Goal: Navigation & Orientation: Understand site structure

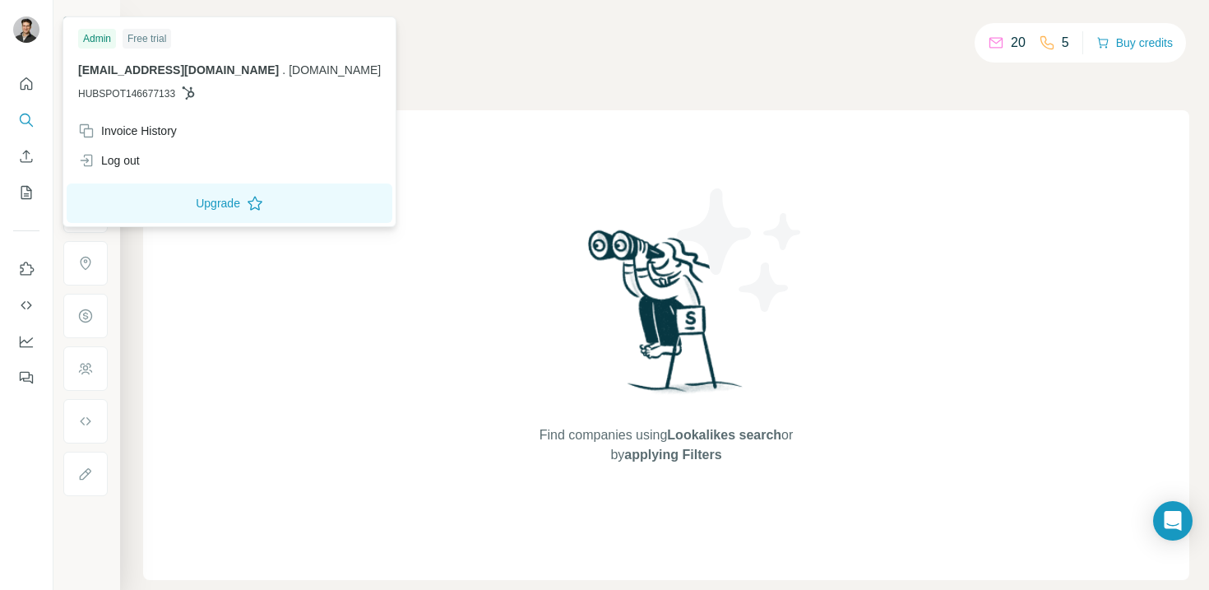
drag, startPoint x: 618, startPoint y: 203, endPoint x: 374, endPoint y: 172, distance: 245.5
click at [600, 200] on div "Find companies using Lookalikes search or by applying Filters" at bounding box center [666, 345] width 296 height 470
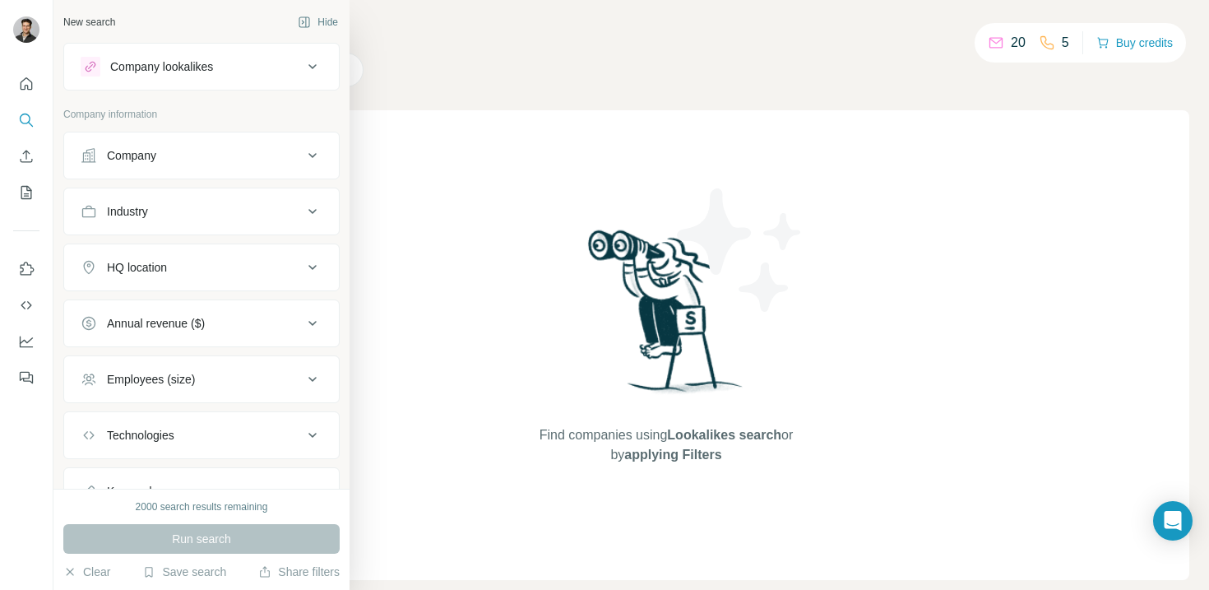
drag, startPoint x: 110, startPoint y: 84, endPoint x: 224, endPoint y: 62, distance: 115.7
click at [224, 62] on div "Company lookalikes" at bounding box center [192, 67] width 222 height 20
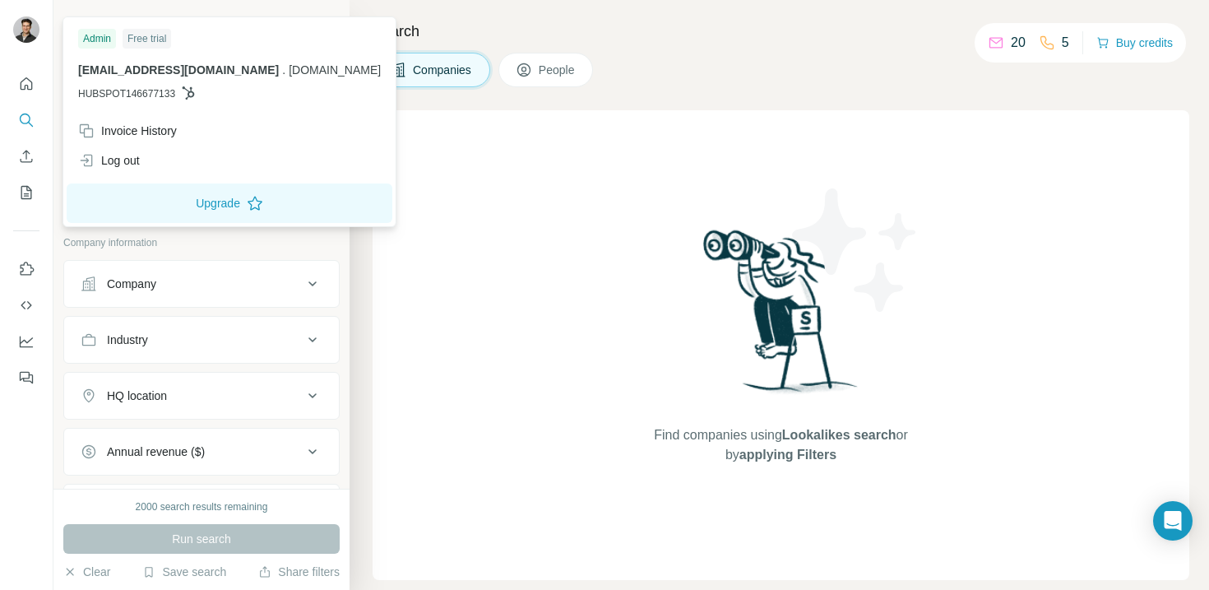
click at [28, 38] on img at bounding box center [26, 29] width 26 height 26
click at [195, 96] on icon at bounding box center [188, 92] width 13 height 13
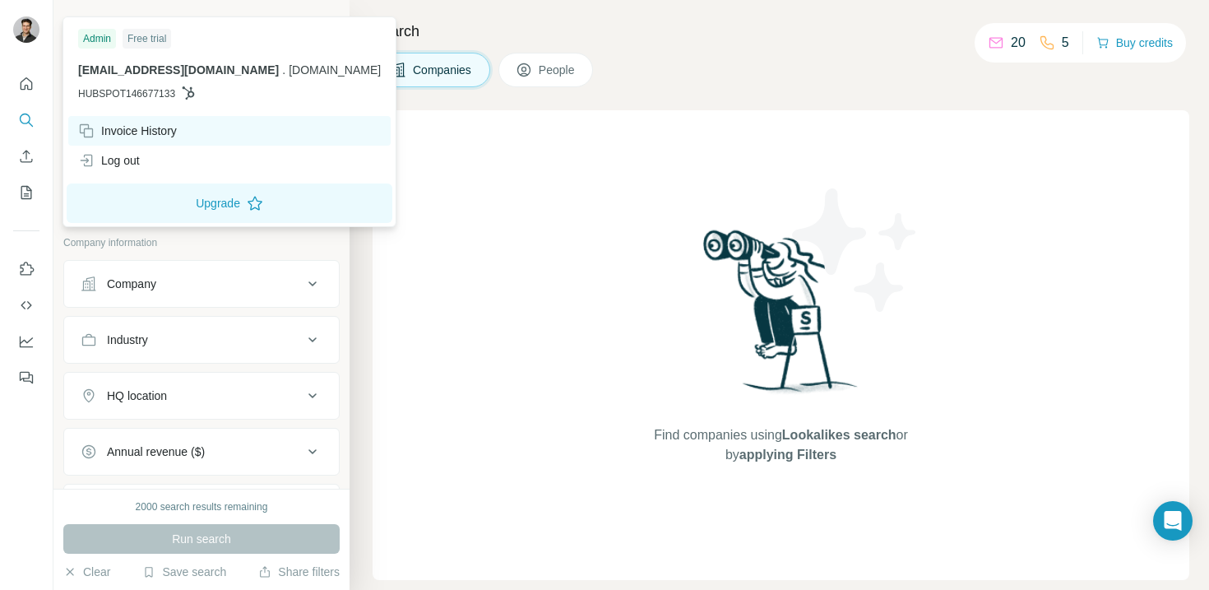
click at [136, 130] on div "Invoice History" at bounding box center [127, 131] width 99 height 16
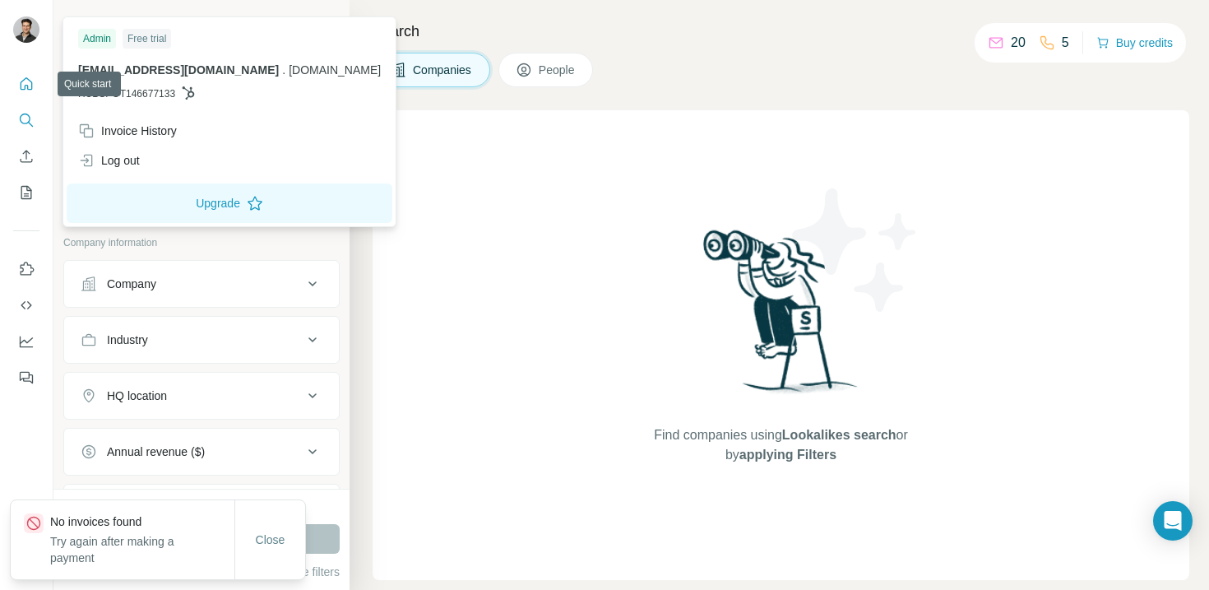
click at [21, 81] on icon "Quick start" at bounding box center [26, 84] width 16 height 16
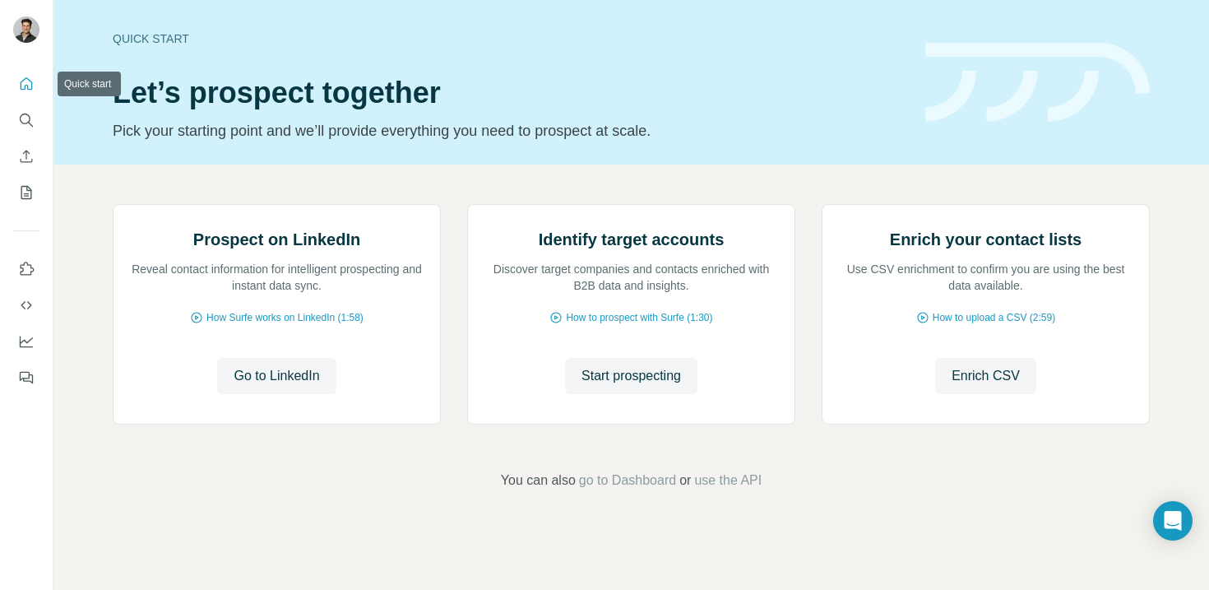
click at [26, 84] on icon "Quick start" at bounding box center [26, 84] width 16 height 16
click at [21, 118] on icon "Search" at bounding box center [26, 120] width 16 height 16
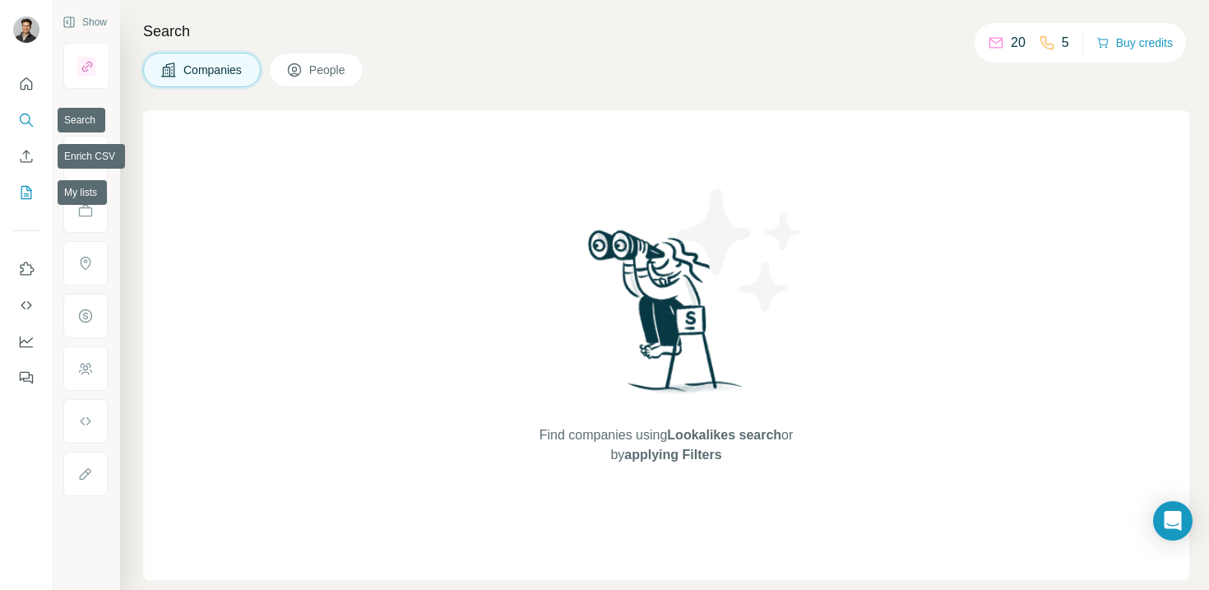
click at [27, 189] on icon "My lists" at bounding box center [26, 192] width 16 height 16
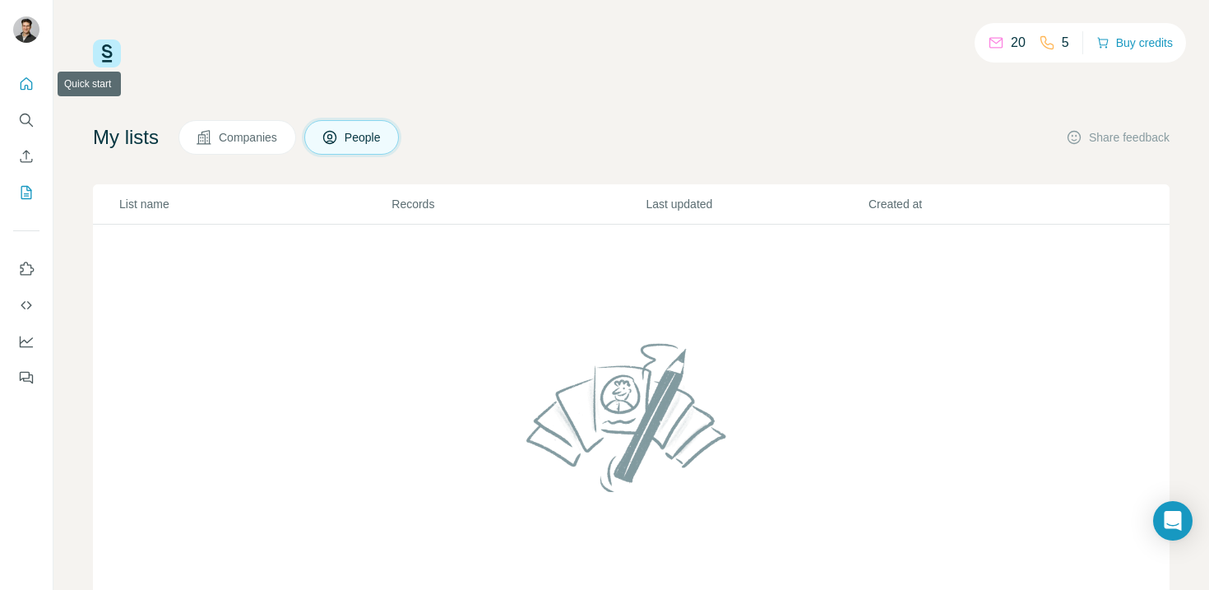
click at [28, 87] on icon "Quick start" at bounding box center [26, 84] width 16 height 16
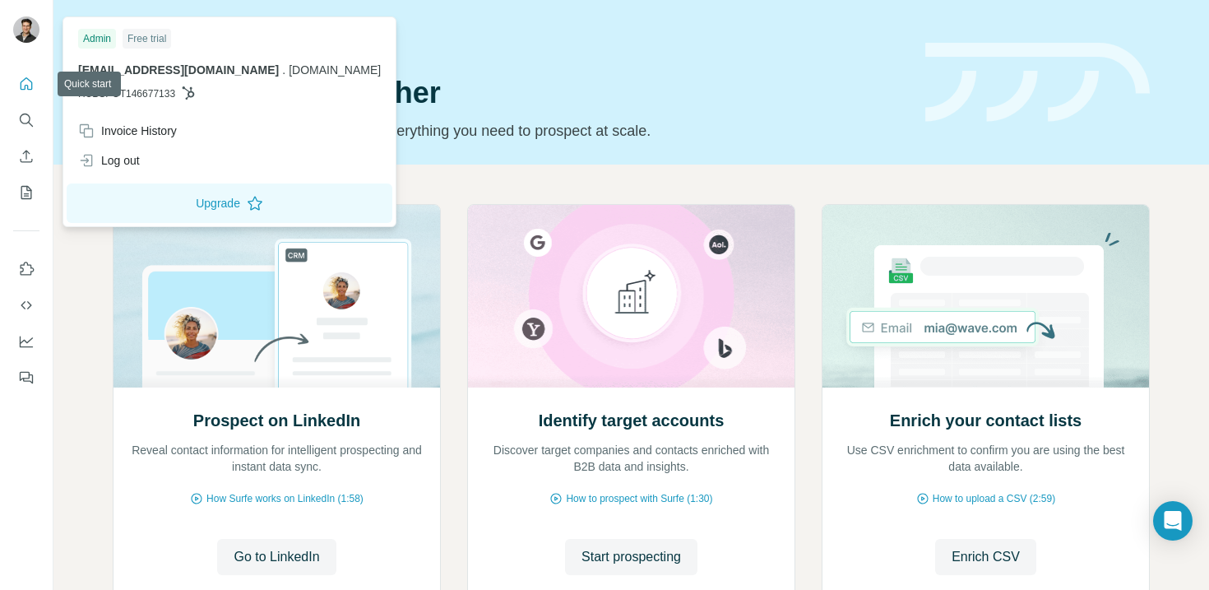
click at [21, 29] on img at bounding box center [26, 29] width 26 height 26
click at [150, 35] on div "Free trial" at bounding box center [147, 39] width 49 height 20
click at [513, 146] on div "Quick start Let’s prospect together Pick your starting point and we’ll provide …" at bounding box center [631, 82] width 1156 height 165
